Goal: Task Accomplishment & Management: Manage account settings

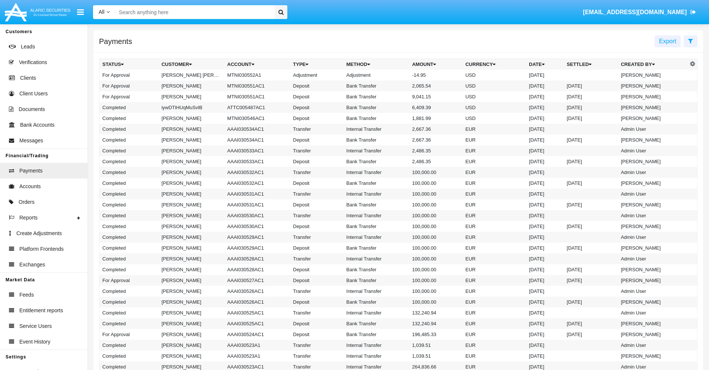
click at [253, 75] on td "MTNI030552A1" at bounding box center [257, 75] width 66 height 11
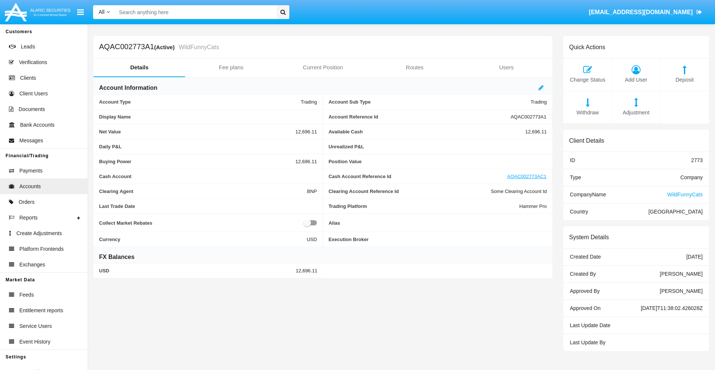
click at [636, 112] on span "Adjustment" at bounding box center [635, 113] width 41 height 8
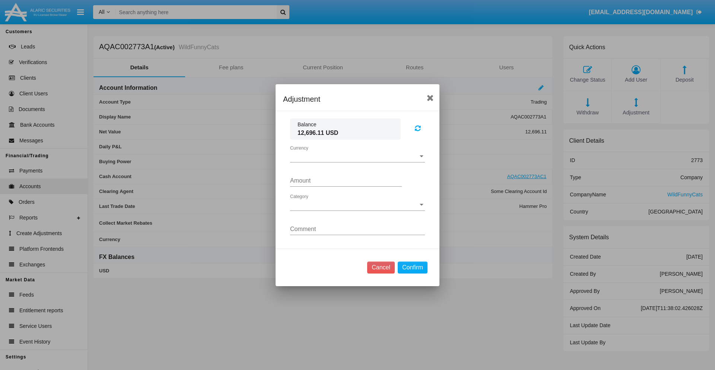
click at [357, 156] on span "Currency" at bounding box center [354, 156] width 128 height 7
click at [357, 162] on span "USD" at bounding box center [357, 162] width 135 height 18
click at [357, 204] on span "Category" at bounding box center [354, 204] width 128 height 7
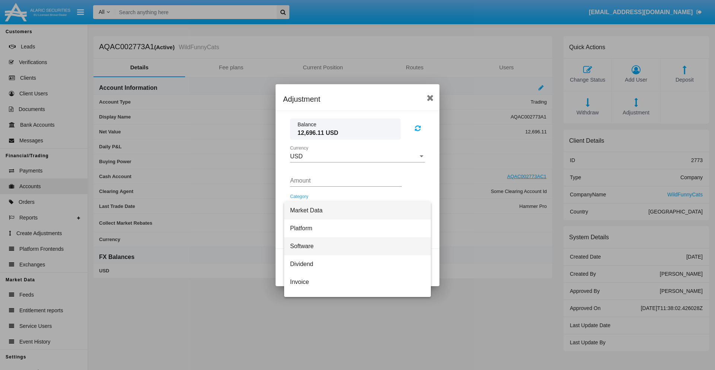
click at [354, 246] on span "Software" at bounding box center [357, 246] width 135 height 18
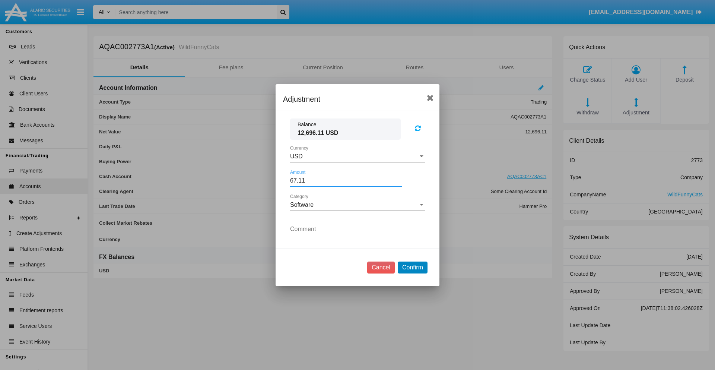
click at [412, 267] on button "Confirm" at bounding box center [413, 267] width 30 height 12
type input "67.1100"
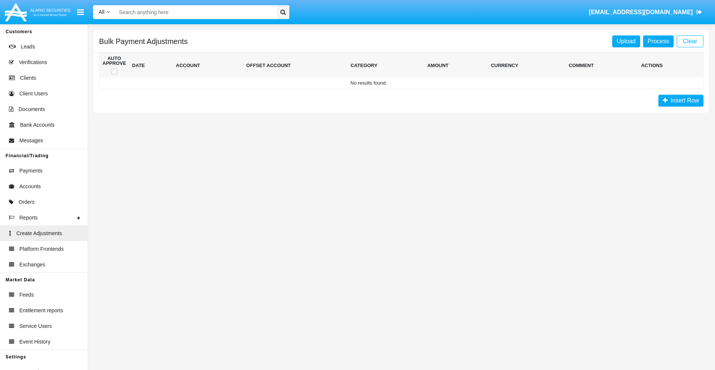
click at [680, 101] on span "Insert Row" at bounding box center [682, 100] width 31 height 6
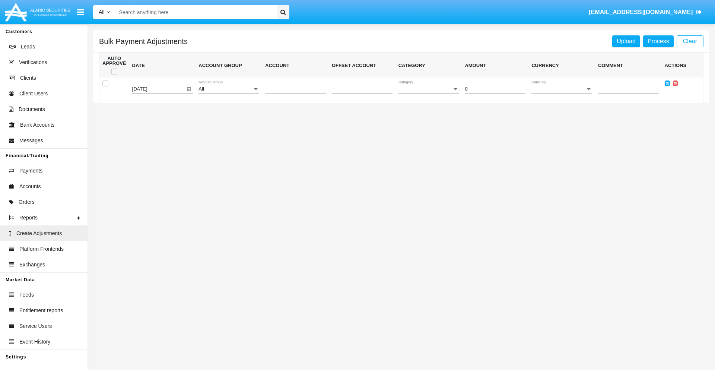
click at [229, 89] on div "All" at bounding box center [225, 89] width 54 height 6
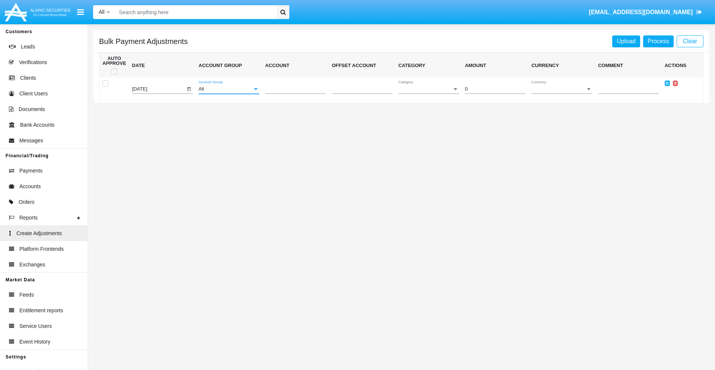
scroll to position [703, 0]
click at [295, 89] on span "Account" at bounding box center [292, 89] width 54 height 6
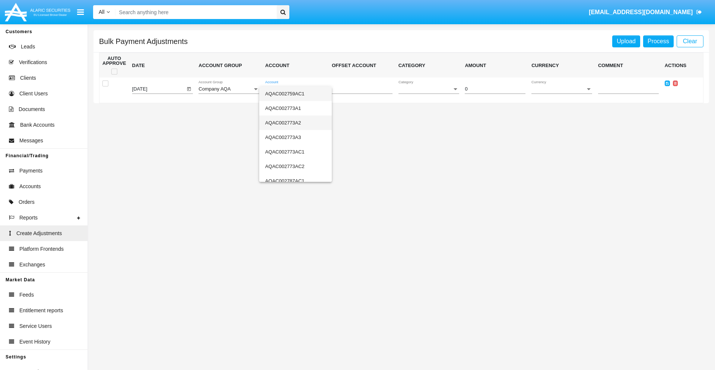
click at [292, 122] on span "AQAC002773A2" at bounding box center [295, 122] width 61 height 15
click at [428, 89] on span "Category" at bounding box center [425, 89] width 54 height 6
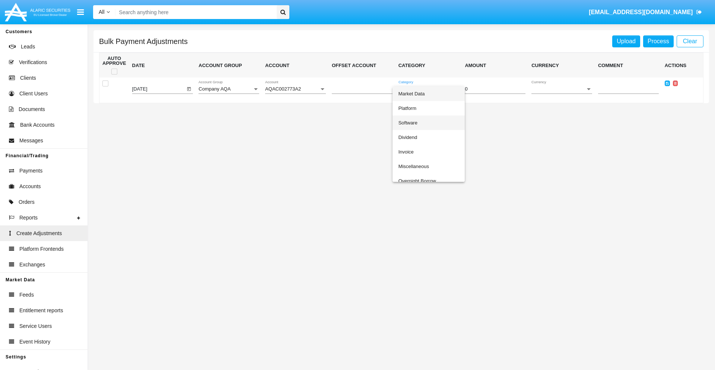
click at [427, 122] on span "Software" at bounding box center [428, 122] width 61 height 15
type input "-22.01"
click at [561, 89] on span "Currency" at bounding box center [558, 89] width 54 height 6
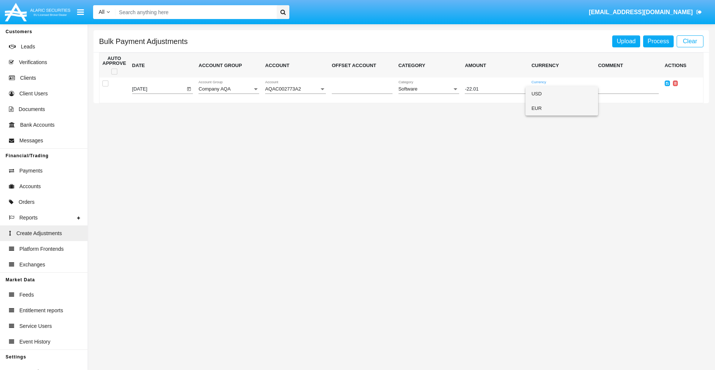
click at [561, 108] on span "EUR" at bounding box center [561, 108] width 61 height 15
click at [667, 83] on icon at bounding box center [667, 83] width 3 height 3
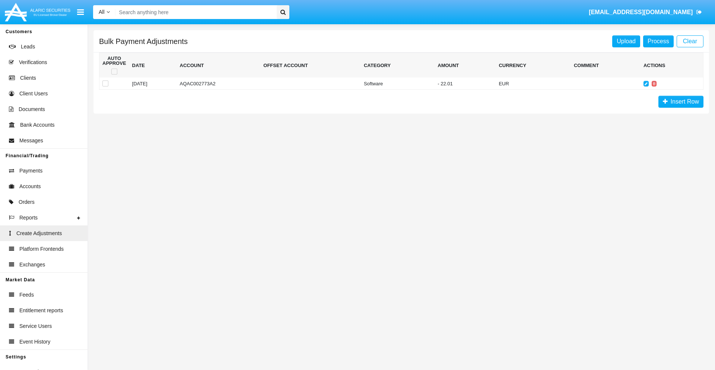
click at [114, 71] on span at bounding box center [114, 71] width 6 height 6
click at [114, 74] on input "checkbox" at bounding box center [114, 74] width 0 height 0
checkbox input "true"
click at [658, 41] on link "Process" at bounding box center [658, 41] width 31 height 12
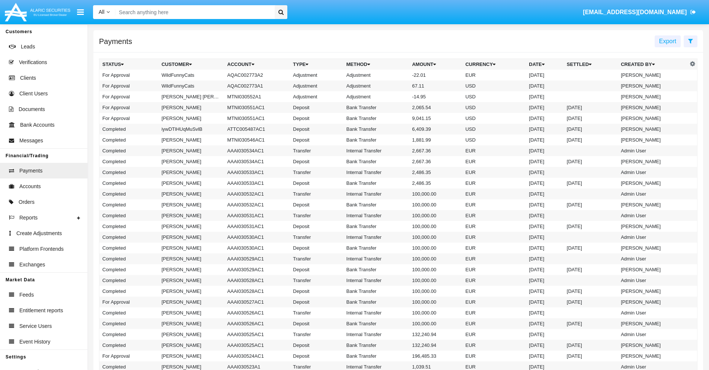
click at [398, 75] on td "Adjustment" at bounding box center [377, 75] width 66 height 11
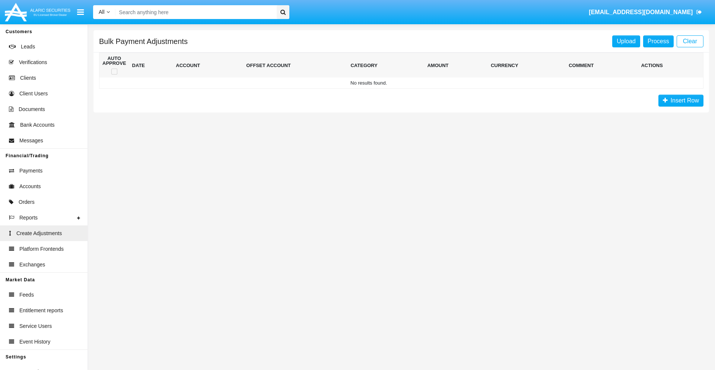
click at [680, 101] on span "Insert Row" at bounding box center [682, 100] width 31 height 6
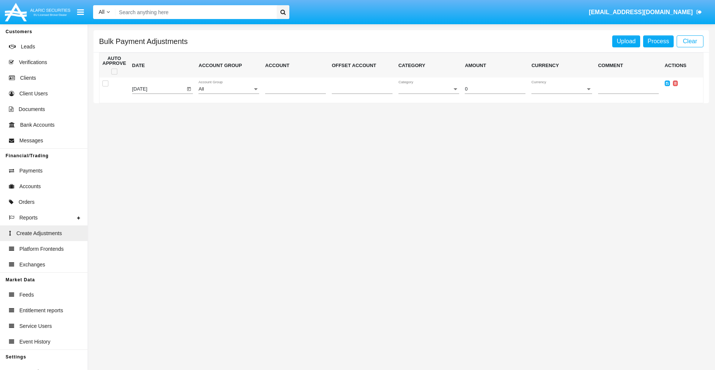
click at [229, 89] on div "All" at bounding box center [225, 89] width 54 height 6
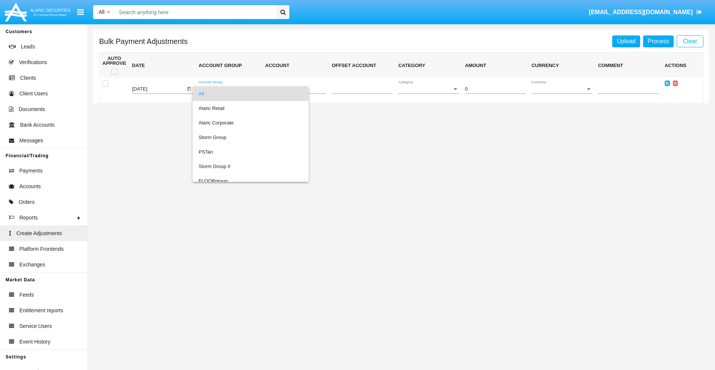
scroll to position [703, 0]
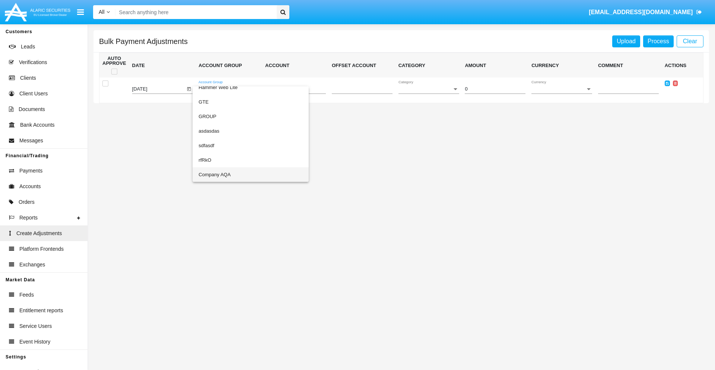
click at [235, 174] on span "Company AQA" at bounding box center [250, 174] width 104 height 15
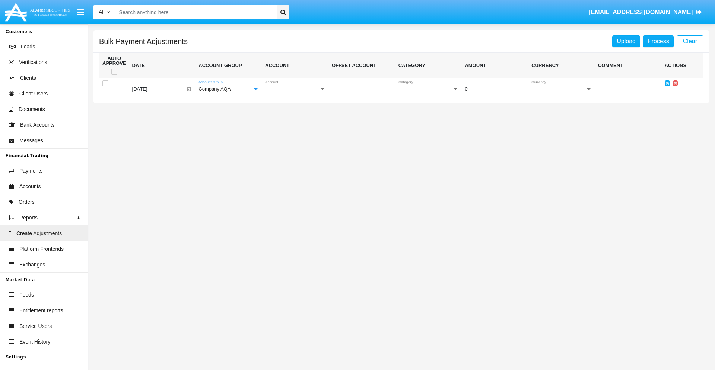
click at [295, 89] on span "Account" at bounding box center [292, 89] width 54 height 6
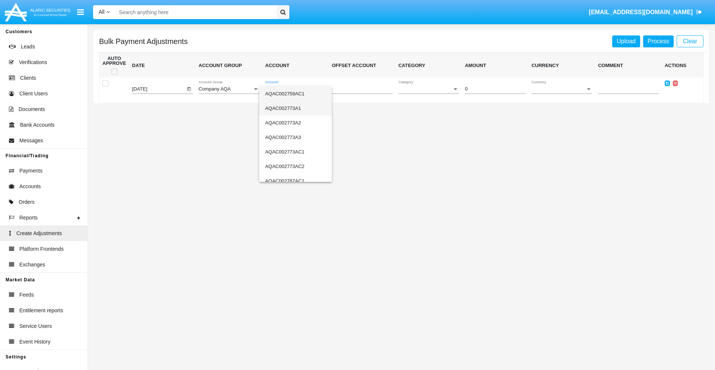
click at [292, 108] on span "AQAC002773A1" at bounding box center [295, 108] width 61 height 15
click at [428, 89] on span "Category" at bounding box center [425, 89] width 54 height 6
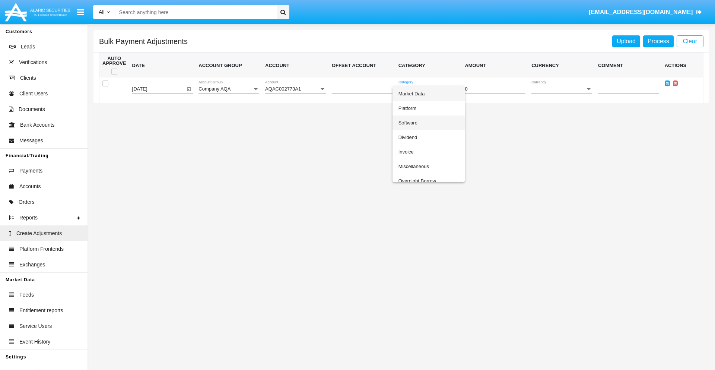
click at [427, 122] on span "Software" at bounding box center [428, 122] width 61 height 15
type input "-2.16"
click at [561, 89] on span "Currency" at bounding box center [558, 89] width 54 height 6
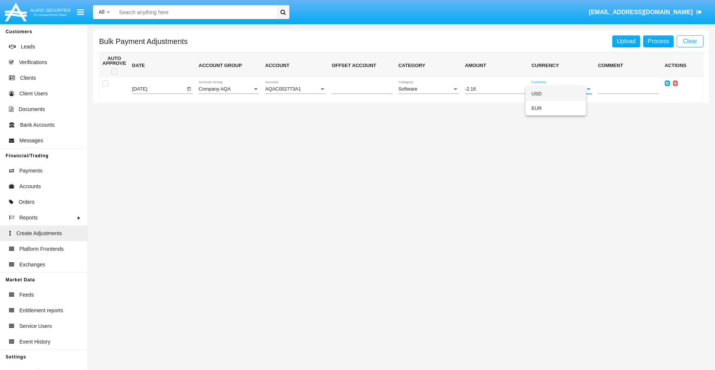
click at [561, 93] on span "USD" at bounding box center [555, 93] width 49 height 15
click at [667, 83] on icon at bounding box center [667, 83] width 3 height 3
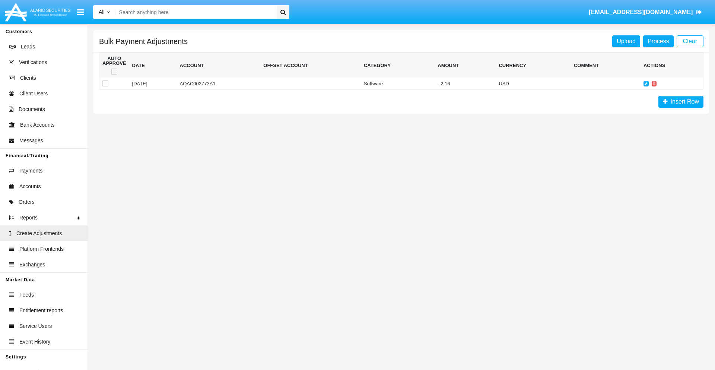
click at [114, 71] on span at bounding box center [114, 71] width 6 height 6
click at [114, 74] on input "checkbox" at bounding box center [114, 74] width 0 height 0
checkbox input "true"
click at [658, 41] on link "Process" at bounding box center [658, 41] width 31 height 12
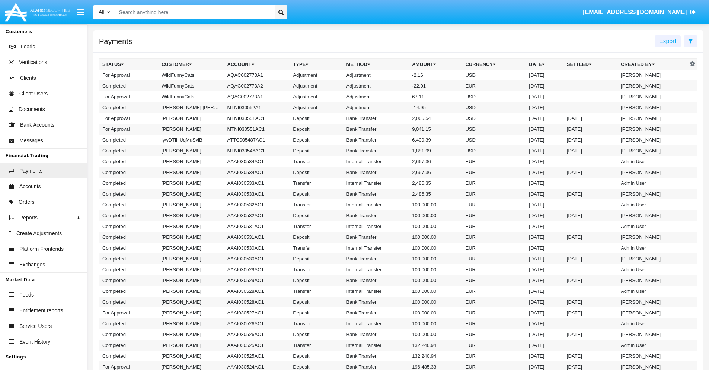
click at [398, 75] on td "Adjustment" at bounding box center [377, 75] width 66 height 11
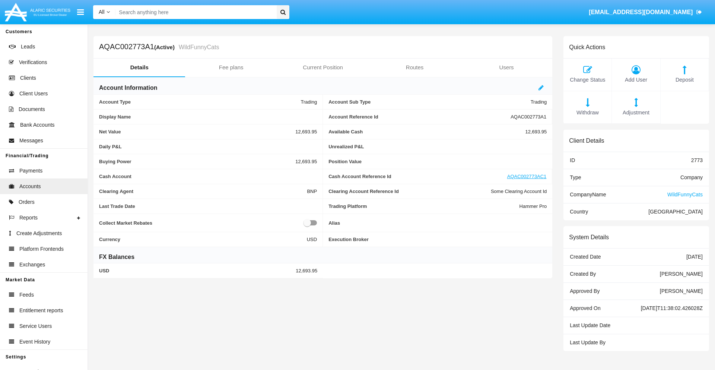
click at [684, 80] on span "Deposit" at bounding box center [684, 80] width 41 height 8
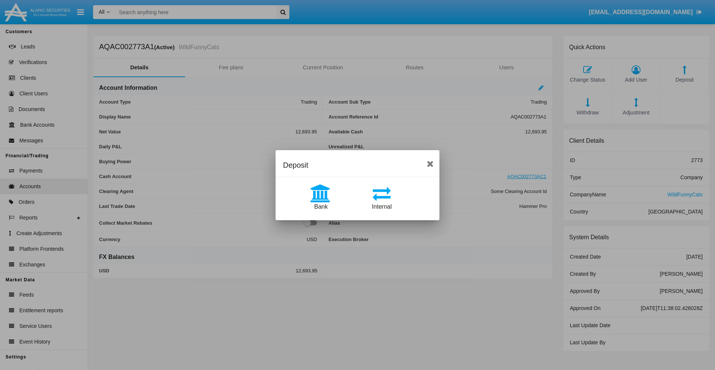
click at [321, 206] on span "Bank" at bounding box center [320, 206] width 13 height 6
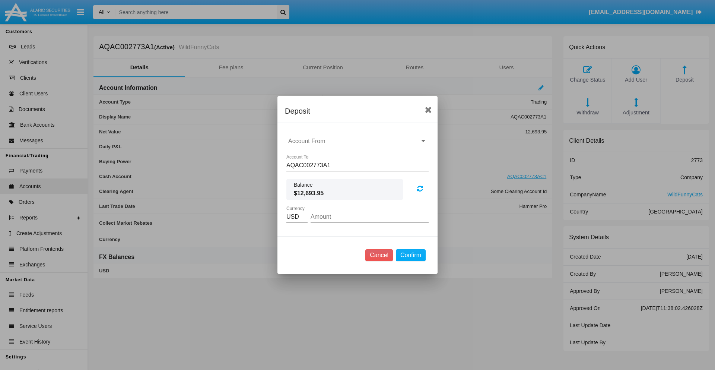
click at [357, 141] on input "Account From" at bounding box center [357, 141] width 138 height 7
click at [304, 156] on span "ACDC" at bounding box center [304, 156] width 17 height 6
type input "ACDC"
type input "17.99"
click at [410, 255] on button "Confirm" at bounding box center [411, 255] width 30 height 12
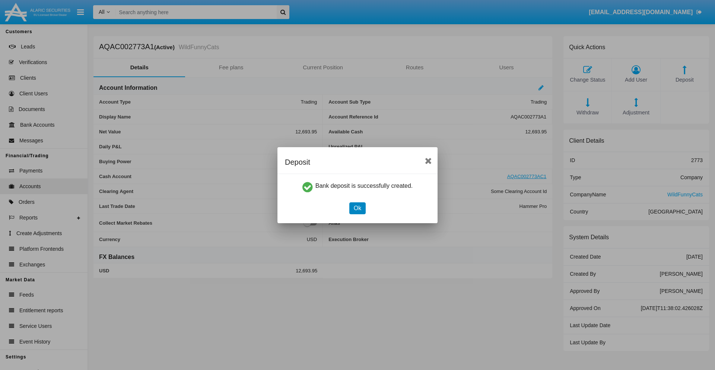
click at [357, 208] on button "Ok" at bounding box center [357, 208] width 16 height 12
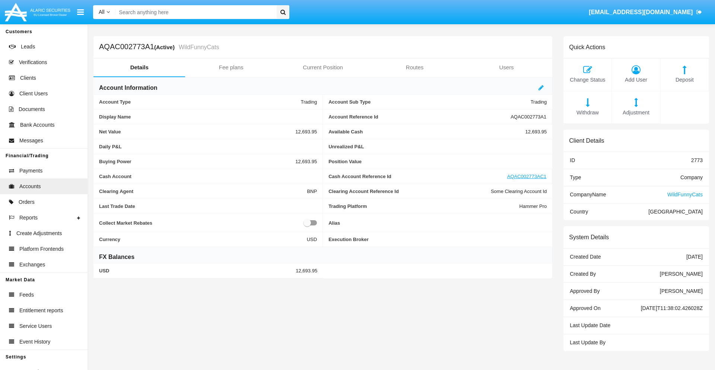
click at [684, 80] on span "Deposit" at bounding box center [684, 80] width 41 height 8
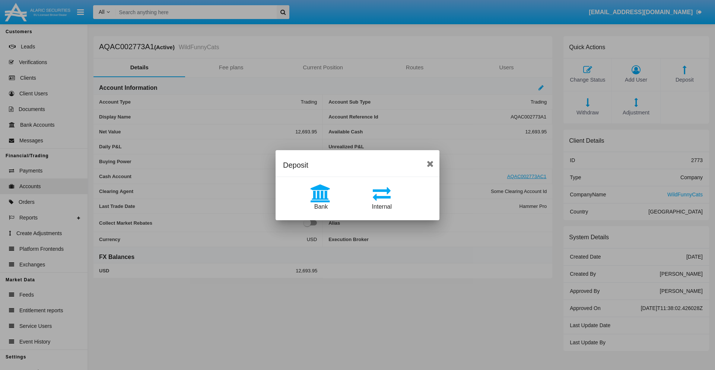
click at [382, 206] on span "Internal" at bounding box center [382, 206] width 20 height 6
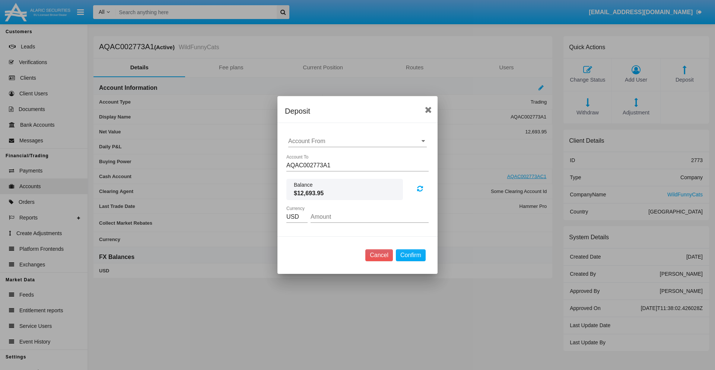
click at [357, 141] on input "Account From" at bounding box center [357, 141] width 138 height 7
click at [320, 173] on span "AQAC002773AC1" at bounding box center [320, 173] width 48 height 6
type input "AQAC002773AC1"
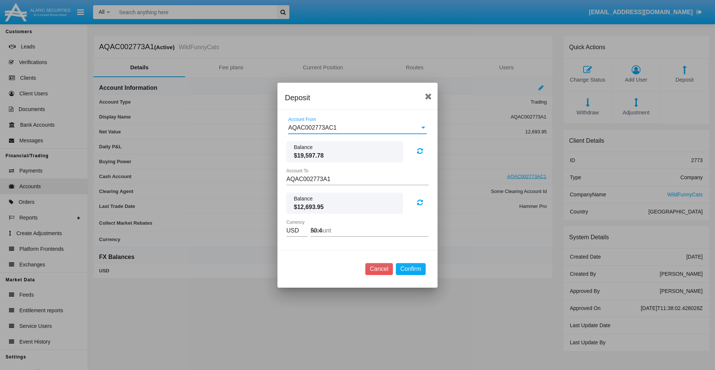
type input "50.41"
click at [410, 268] on button "Confirm" at bounding box center [411, 269] width 30 height 12
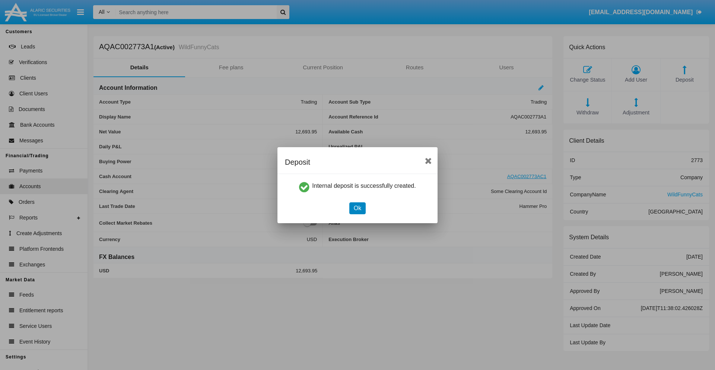
click at [357, 208] on button "Ok" at bounding box center [357, 208] width 16 height 12
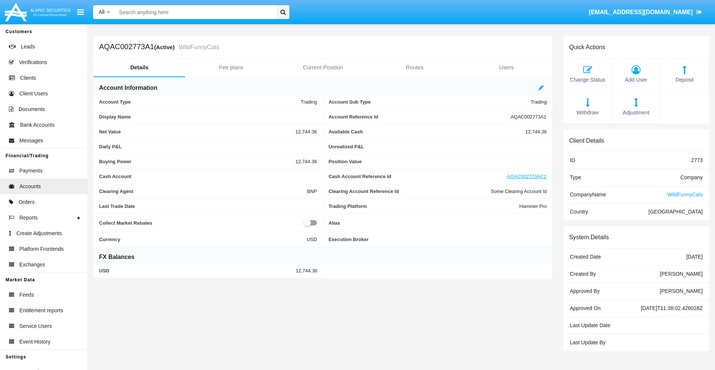
click at [587, 112] on span "Withdraw" at bounding box center [587, 113] width 41 height 8
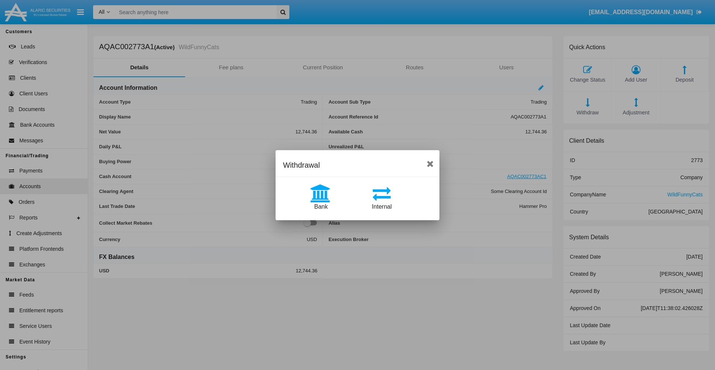
click at [382, 206] on span "Internal" at bounding box center [382, 206] width 20 height 6
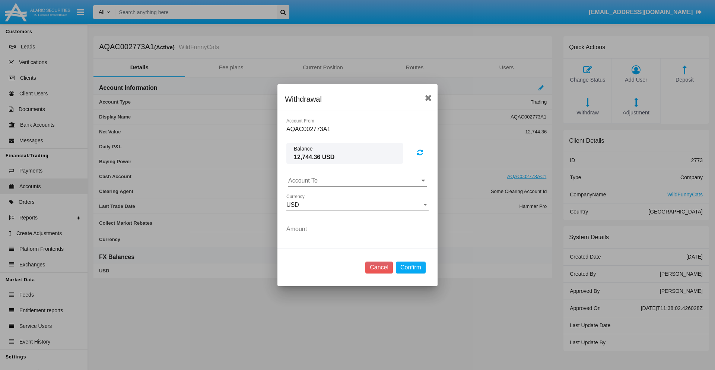
click at [357, 180] on input "Account To" at bounding box center [357, 180] width 138 height 7
click at [320, 213] on span "AQAC002773AC1" at bounding box center [320, 213] width 48 height 6
type input "AQAC002773AC1"
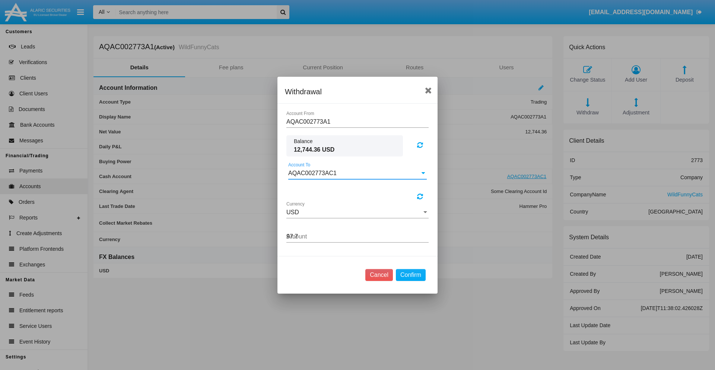
type input "97.77"
click at [410, 281] on button "Confirm" at bounding box center [411, 275] width 30 height 12
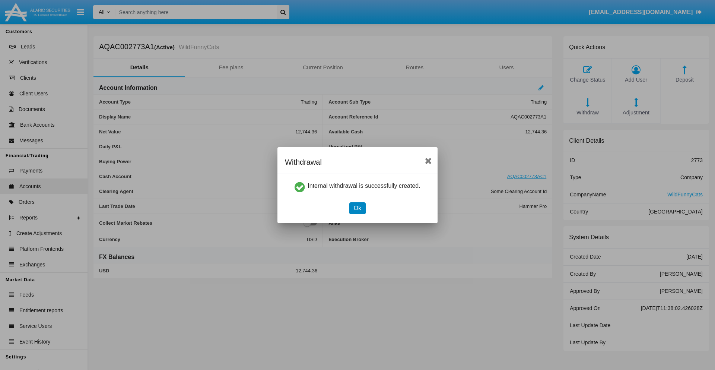
click at [357, 208] on button "Ok" at bounding box center [357, 208] width 16 height 12
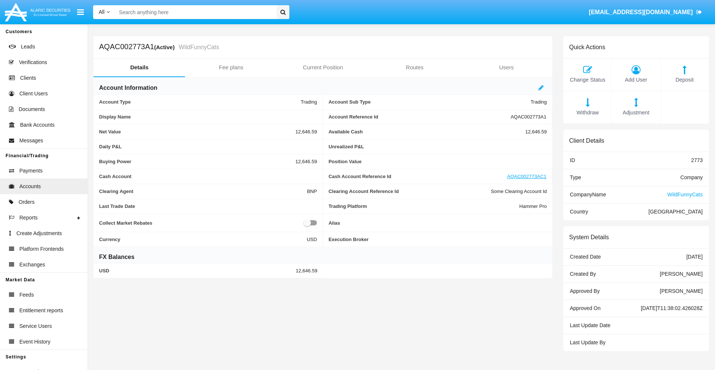
click at [587, 112] on span "Withdraw" at bounding box center [587, 113] width 41 height 8
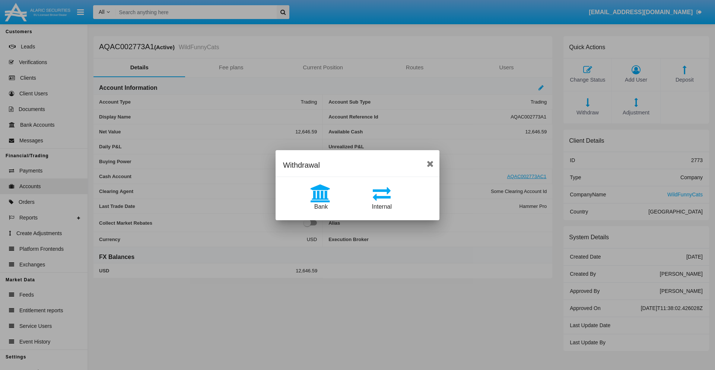
click at [321, 206] on span "Bank" at bounding box center [320, 206] width 13 height 6
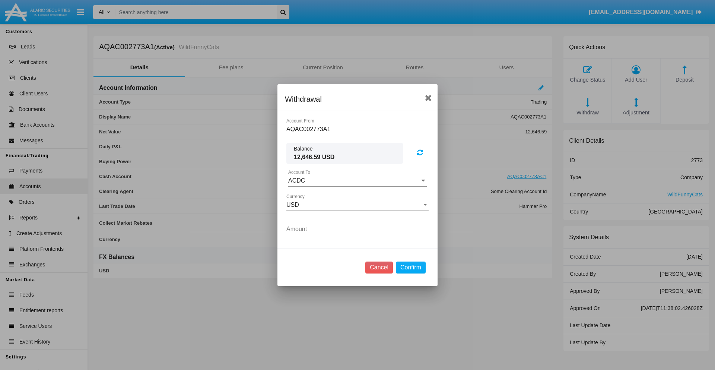
click at [357, 180] on input "ACDC" at bounding box center [357, 180] width 138 height 7
click at [304, 195] on span "ACDC" at bounding box center [304, 195] width 17 height 6
type input "ACDC"
type input "6.11"
click at [410, 267] on button "Confirm" at bounding box center [411, 267] width 30 height 12
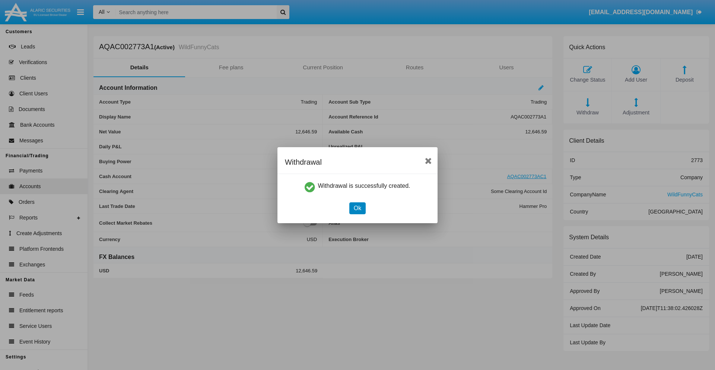
click at [357, 208] on button "Ok" at bounding box center [357, 208] width 16 height 12
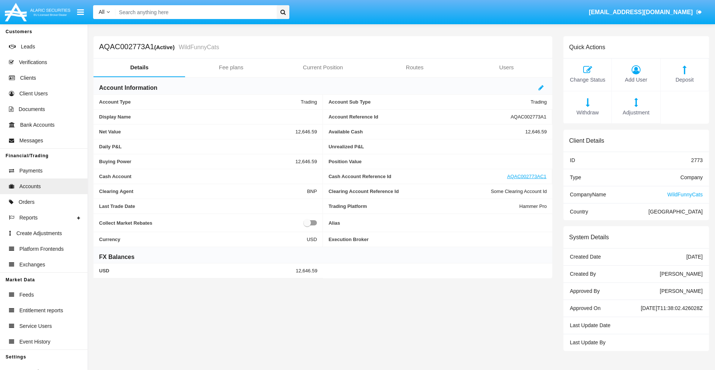
click at [636, 112] on span "Adjustment" at bounding box center [635, 113] width 41 height 8
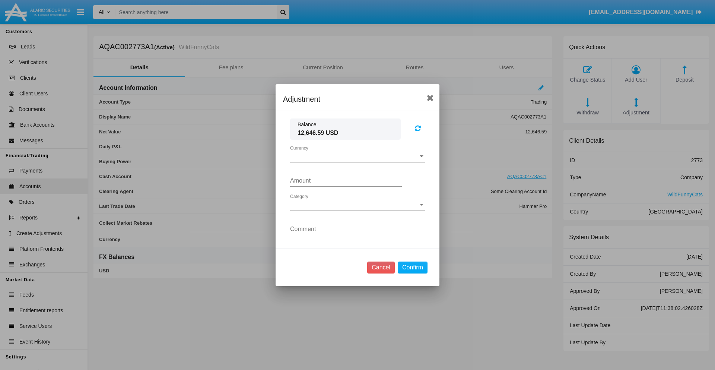
click at [357, 156] on span "Currency" at bounding box center [354, 156] width 128 height 7
click at [357, 162] on span "USD" at bounding box center [357, 162] width 135 height 18
click at [357, 204] on span "Category" at bounding box center [354, 204] width 128 height 7
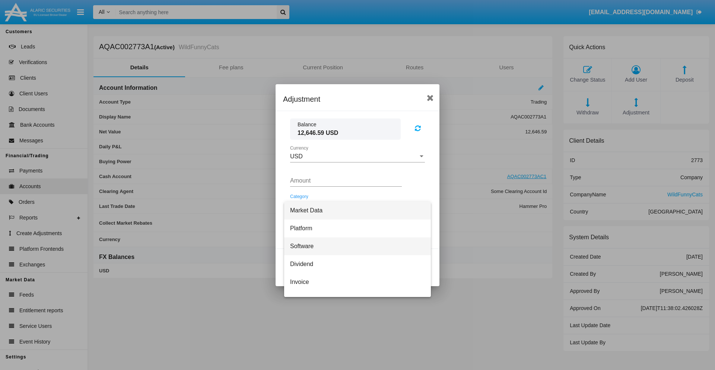
click at [354, 246] on span "Software" at bounding box center [357, 246] width 135 height 18
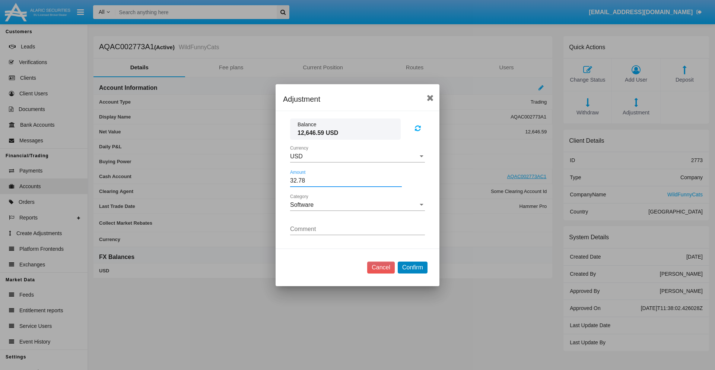
click at [412, 267] on button "Confirm" at bounding box center [413, 267] width 30 height 12
type input "32.7800"
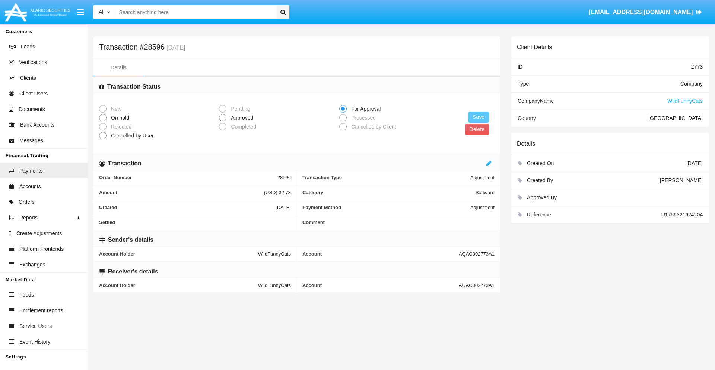
click at [240, 118] on span "Approved" at bounding box center [240, 118] width 29 height 8
click at [223, 121] on input "Approved" at bounding box center [222, 121] width 0 height 0
radio input "true"
click at [478, 117] on button "Save" at bounding box center [478, 117] width 21 height 11
click at [476, 129] on button "Delete" at bounding box center [477, 129] width 24 height 11
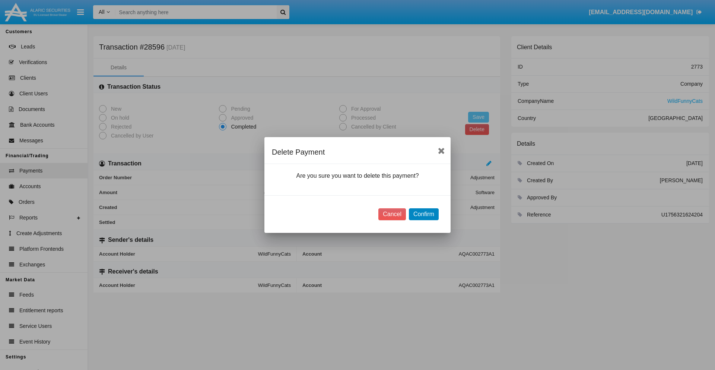
click at [423, 214] on button "Confirm" at bounding box center [424, 214] width 30 height 12
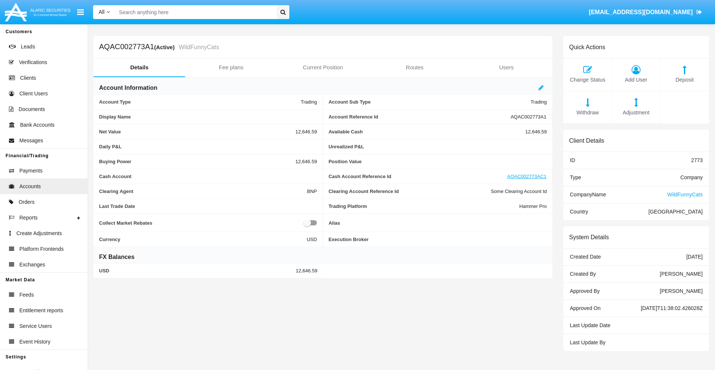
click at [684, 80] on span "Deposit" at bounding box center [684, 80] width 41 height 8
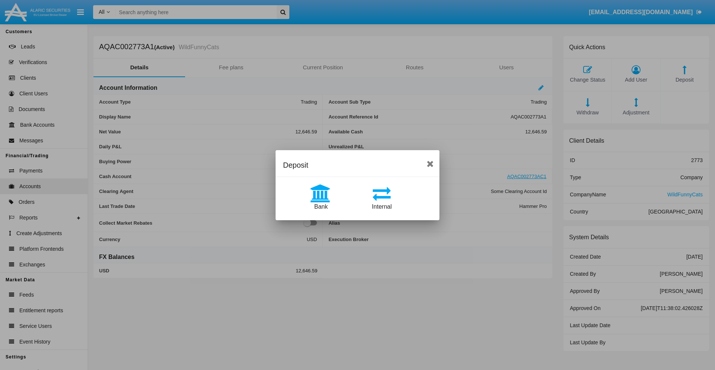
click at [321, 206] on span "Bank" at bounding box center [320, 206] width 13 height 6
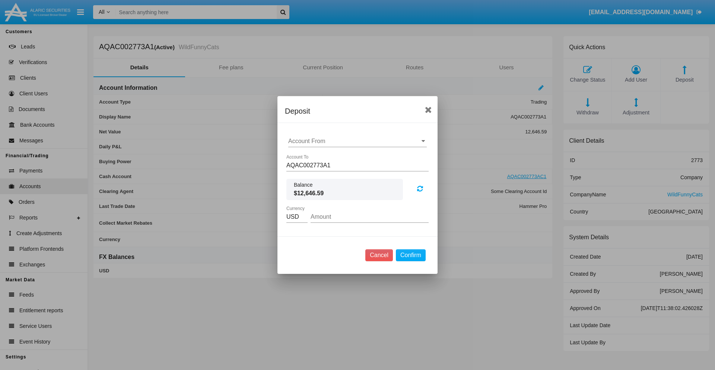
click at [357, 141] on input "Account From" at bounding box center [357, 141] width 138 height 7
click at [304, 156] on span "ACDC" at bounding box center [304, 156] width 17 height 6
type input "ACDC"
type input "34.5"
click at [410, 255] on button "Confirm" at bounding box center [411, 255] width 30 height 12
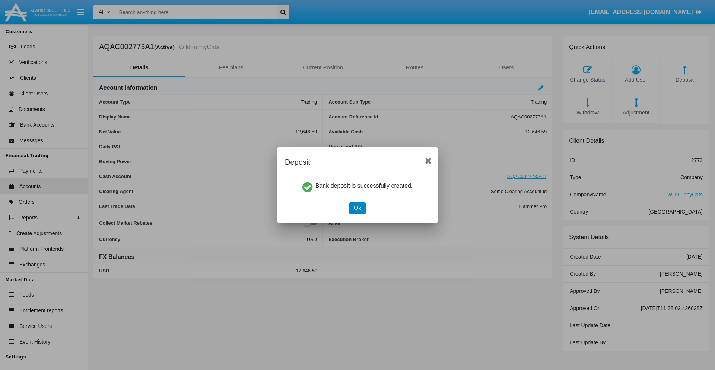
click at [357, 208] on button "Ok" at bounding box center [357, 208] width 16 height 12
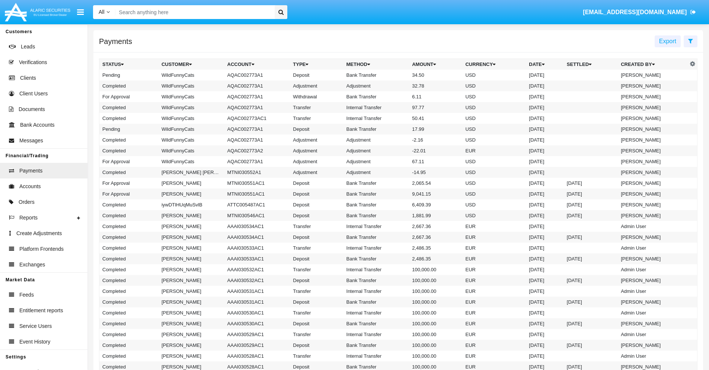
click at [398, 75] on td "Bank Transfer" at bounding box center [377, 75] width 66 height 11
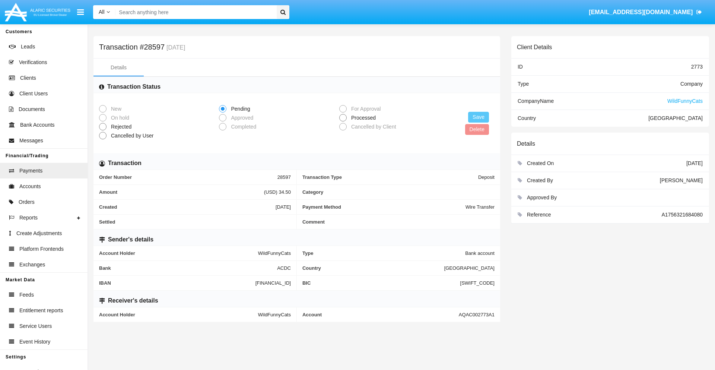
click at [362, 118] on span "Processed" at bounding box center [362, 118] width 31 height 8
click at [343, 121] on input "Processed" at bounding box center [342, 121] width 0 height 0
radio input "true"
click at [478, 117] on button "Save" at bounding box center [478, 117] width 21 height 11
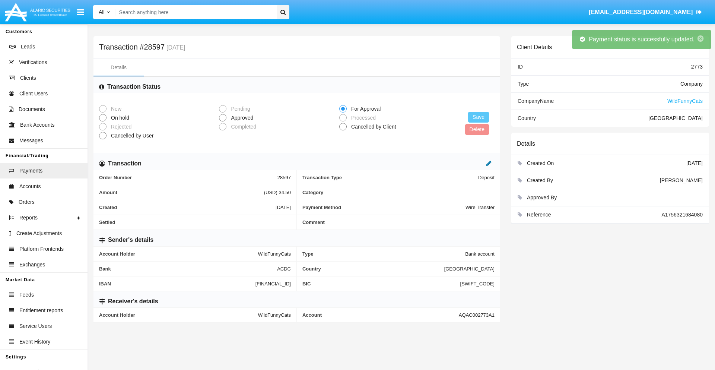
click at [489, 163] on icon at bounding box center [488, 163] width 5 height 6
type input "21.37"
click at [481, 163] on icon at bounding box center [480, 163] width 5 height 6
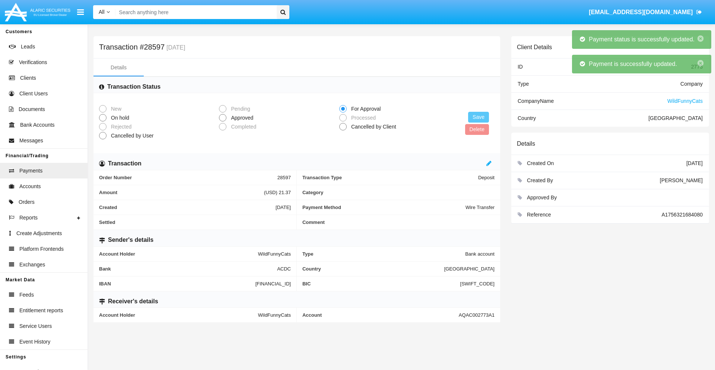
click at [240, 118] on span "Approved" at bounding box center [240, 118] width 29 height 8
click at [223, 121] on input "Approved" at bounding box center [222, 121] width 0 height 0
radio input "true"
click at [478, 117] on button "Save" at bounding box center [478, 117] width 21 height 11
